Goal: Task Accomplishment & Management: Use online tool/utility

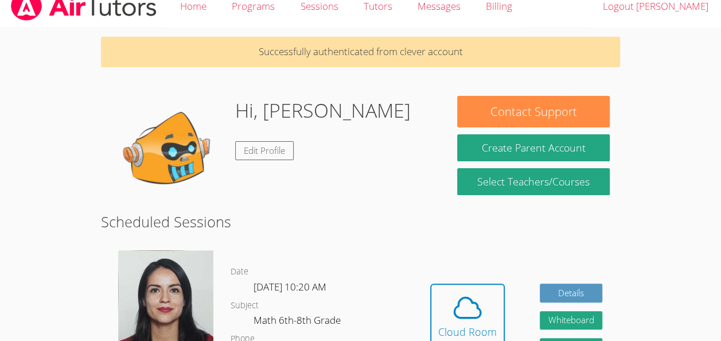
scroll to position [15, 0]
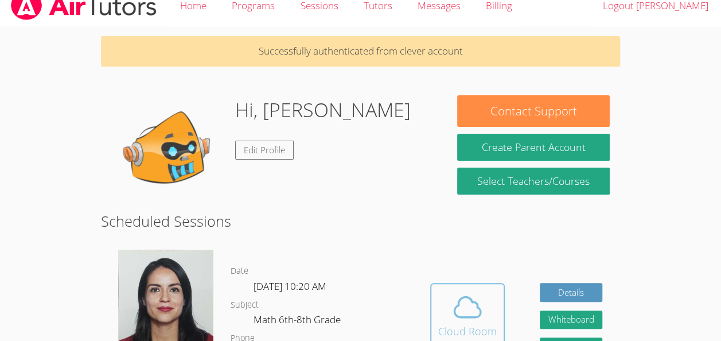
click at [489, 302] on span at bounding box center [467, 307] width 59 height 32
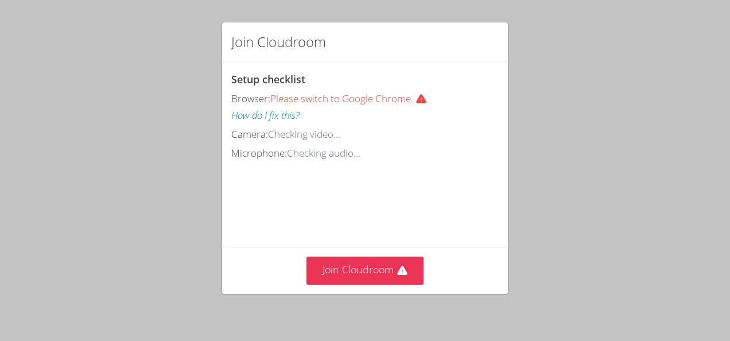
click at [489, 302] on div "Join Cloudroom Setup checklist Browser: Please switch to Google Chrome. How do …" at bounding box center [365, 170] width 730 height 341
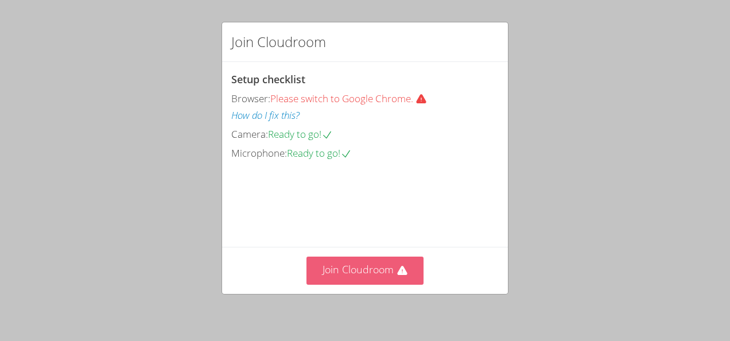
click at [413, 282] on button "Join Cloudroom" at bounding box center [365, 270] width 118 height 28
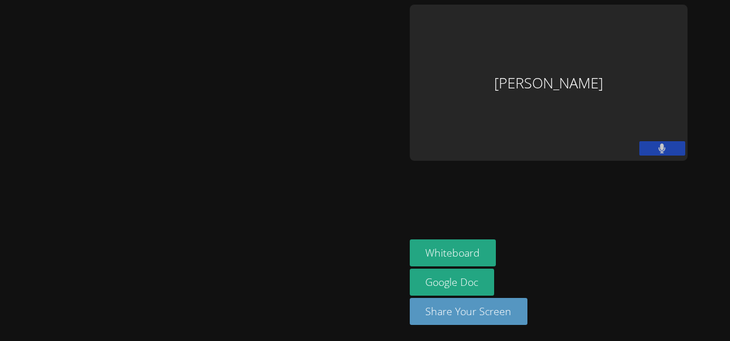
click at [476, 223] on aside "Samuel Mireles Santillan Whiteboard Google Doc Share Your Screen" at bounding box center [548, 170] width 287 height 341
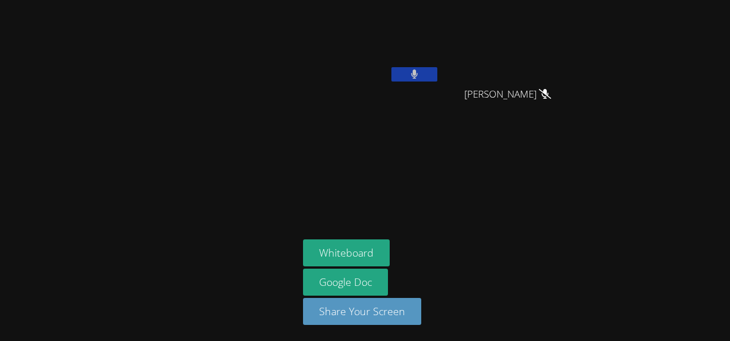
click at [408, 72] on button at bounding box center [414, 74] width 46 height 14
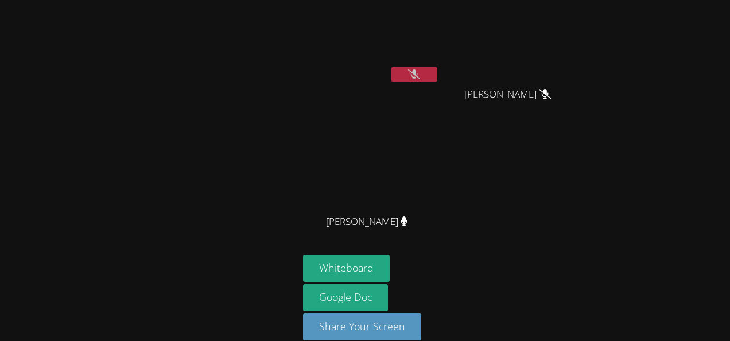
click at [410, 67] on button at bounding box center [414, 74] width 46 height 14
click at [410, 68] on button at bounding box center [414, 74] width 46 height 14
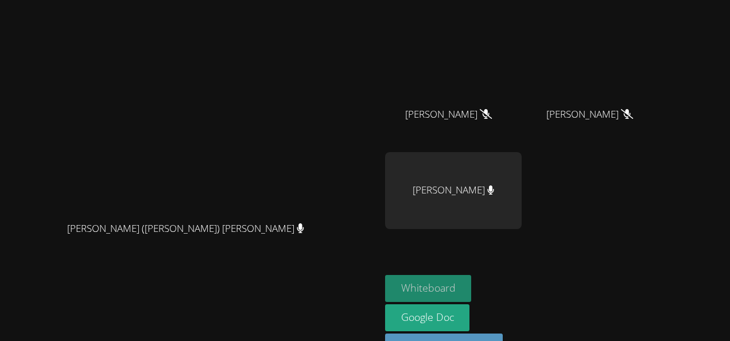
scroll to position [108, 0]
click at [472, 286] on button "Whiteboard" at bounding box center [428, 287] width 87 height 27
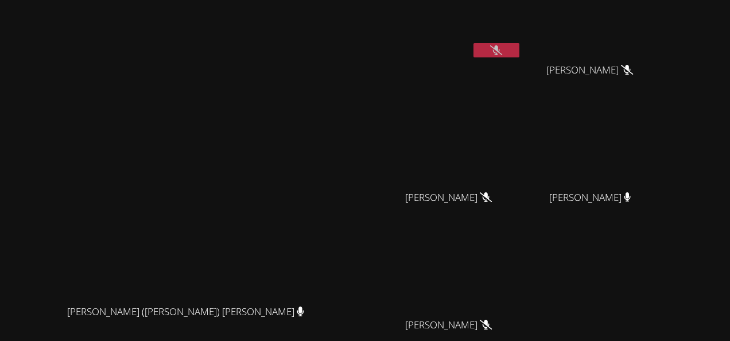
scroll to position [0, 0]
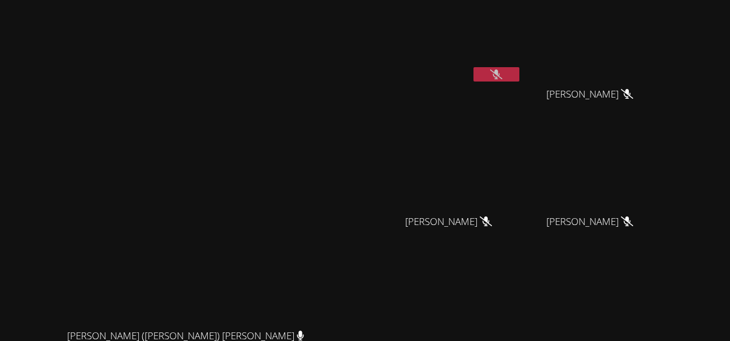
click at [519, 72] on button at bounding box center [496, 74] width 46 height 14
click at [500, 76] on icon at bounding box center [496, 74] width 7 height 10
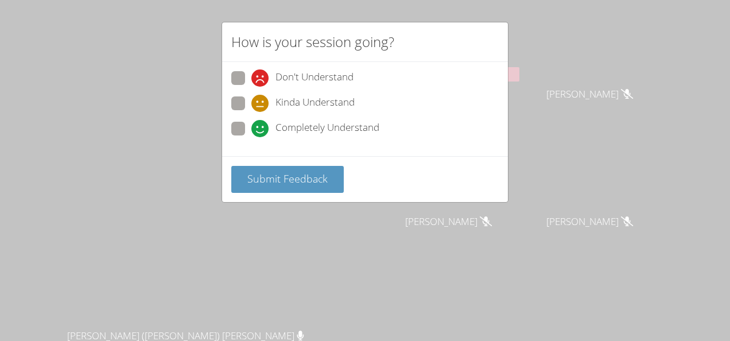
click at [251, 137] on span at bounding box center [251, 137] width 0 height 0
click at [251, 130] on input "Completely Understand" at bounding box center [256, 127] width 10 height 10
radio input "true"
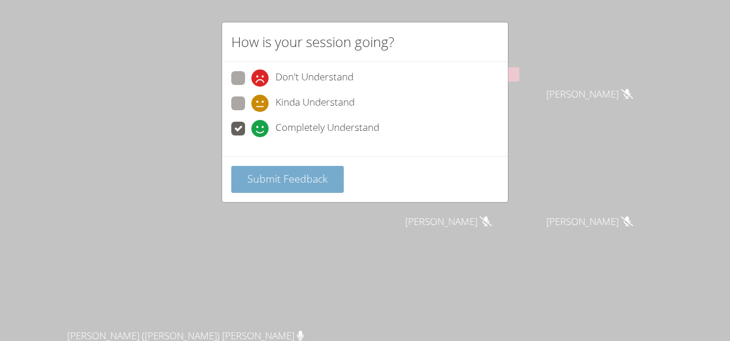
click at [251, 167] on button "Submit Feedback" at bounding box center [287, 179] width 112 height 27
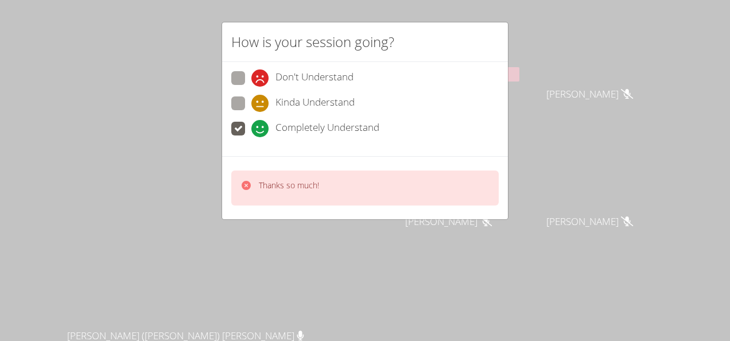
click at [579, 76] on div "How is your session going? Don't Understand Kinda Understand Completely Underst…" at bounding box center [365, 170] width 730 height 341
